Goal: Task Accomplishment & Management: Use online tool/utility

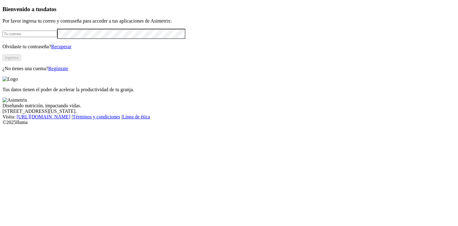
click at [44, 37] on input "email" at bounding box center [29, 34] width 55 height 6
type input "[EMAIL_ADDRESS][DOMAIN_NAME]"
click at [21, 61] on button "Ingresa" at bounding box center [11, 57] width 19 height 6
